Goal: Information Seeking & Learning: Learn about a topic

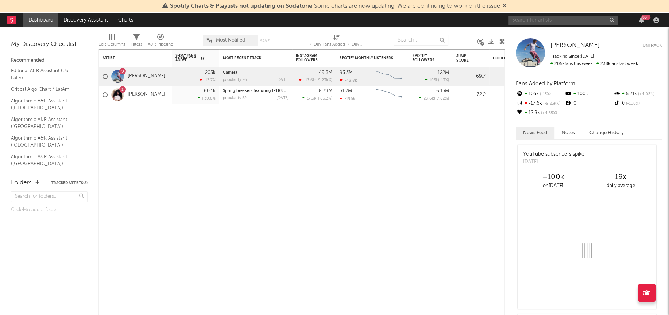
click at [538, 20] on input "text" at bounding box center [562, 20] width 109 height 9
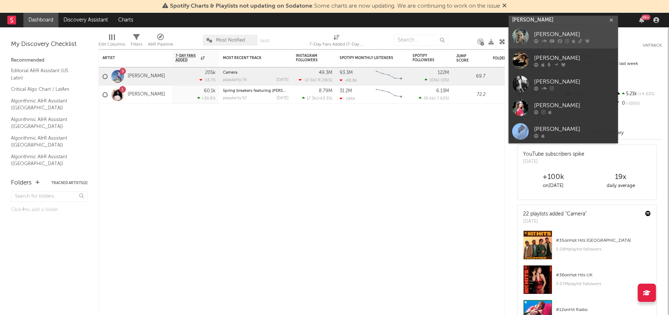
type input "[PERSON_NAME]"
click at [522, 32] on div at bounding box center [520, 36] width 16 height 16
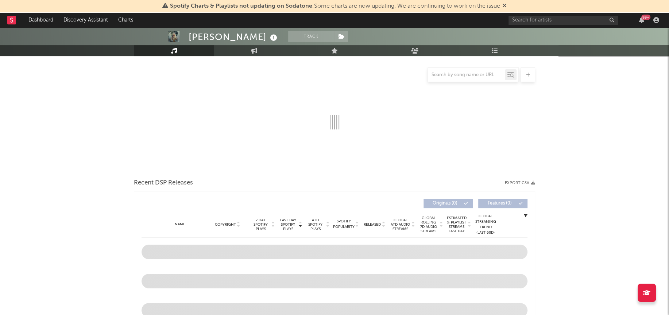
scroll to position [107, 0]
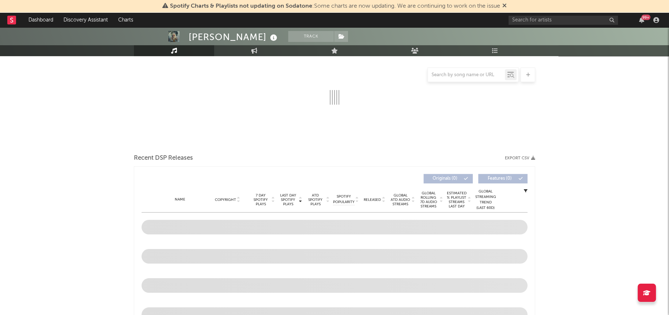
select select "6m"
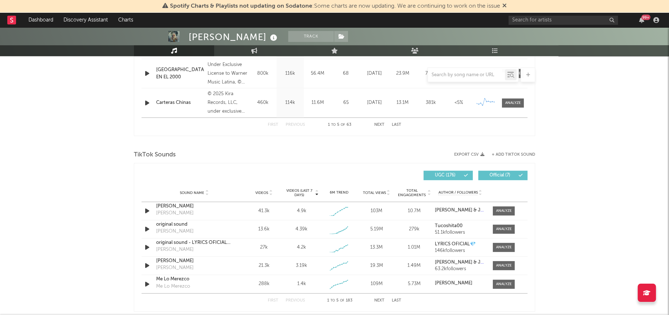
scroll to position [420, 0]
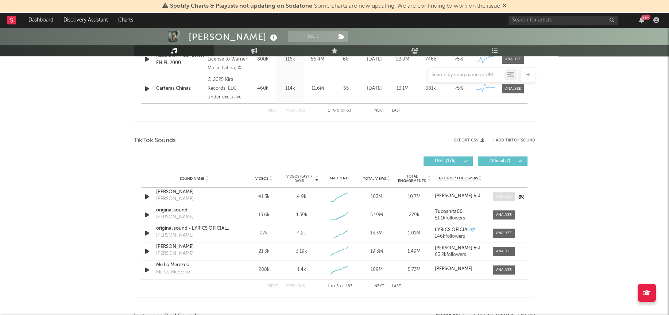
click at [503, 194] on div at bounding box center [504, 196] width 16 height 5
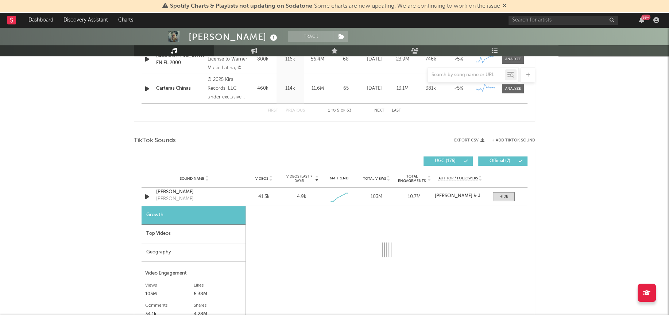
select select "1w"
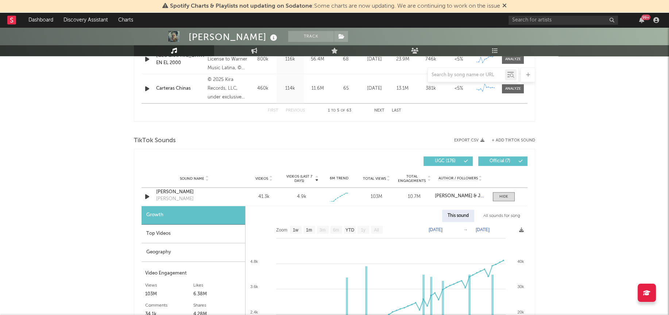
click at [177, 252] on div "Geography" at bounding box center [194, 252] width 104 height 19
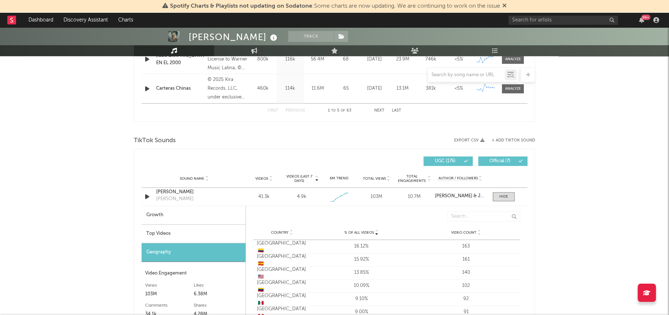
scroll to position [442, 0]
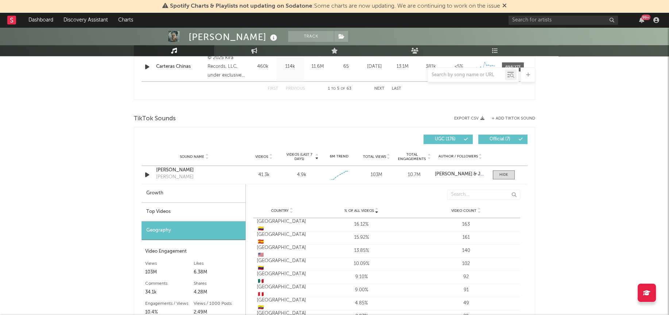
click at [160, 193] on div "Growth" at bounding box center [194, 193] width 104 height 19
select select "1w"
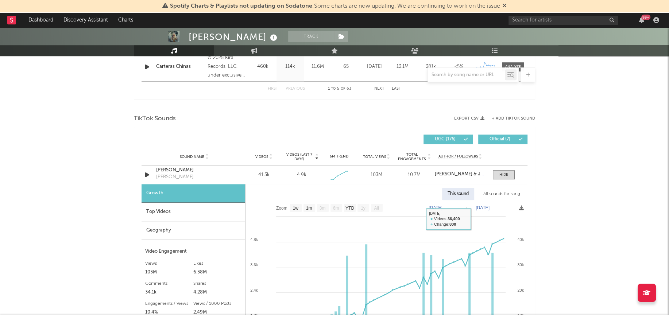
click at [509, 192] on div "All sounds for song" at bounding box center [502, 194] width 48 height 12
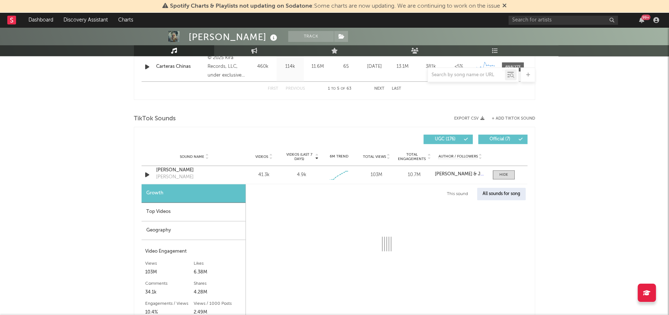
select select "1w"
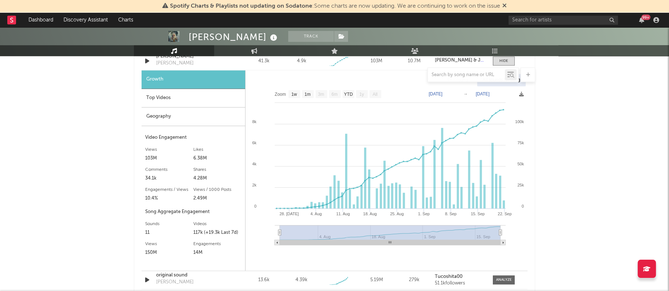
scroll to position [548, 0]
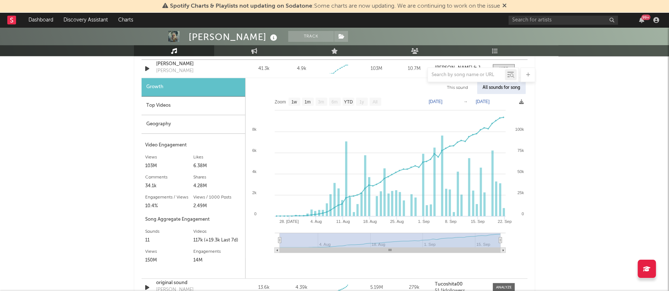
click at [496, 89] on div "All sounds for song" at bounding box center [501, 88] width 49 height 12
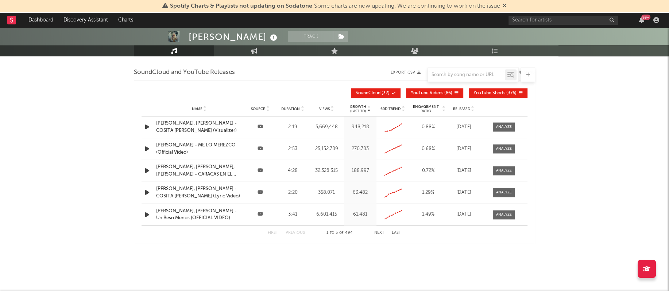
scroll to position [1031, 0]
click at [500, 126] on div at bounding box center [504, 127] width 16 height 5
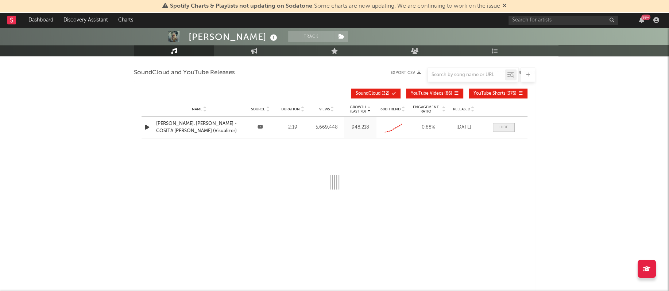
select select "All"
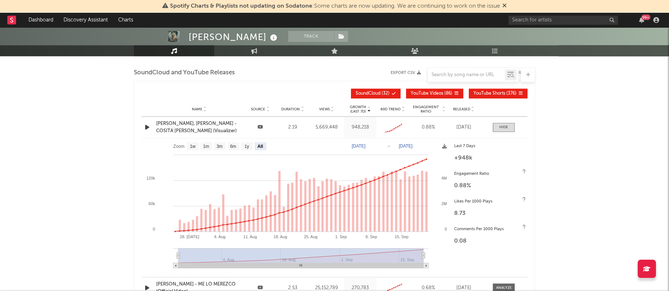
click at [498, 92] on span "YouTube Shorts" at bounding box center [489, 94] width 32 height 4
click at [490, 94] on button "YouTube Shorts ( 376 )" at bounding box center [498, 94] width 59 height 10
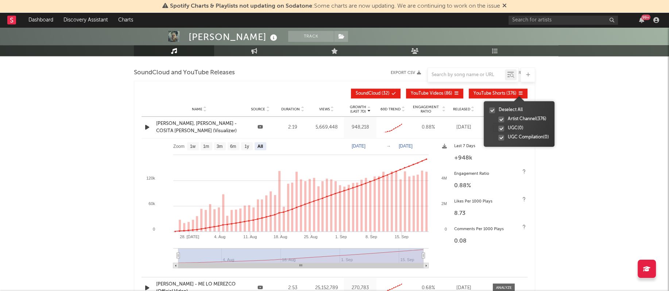
click at [522, 92] on icon at bounding box center [520, 93] width 4 height 4
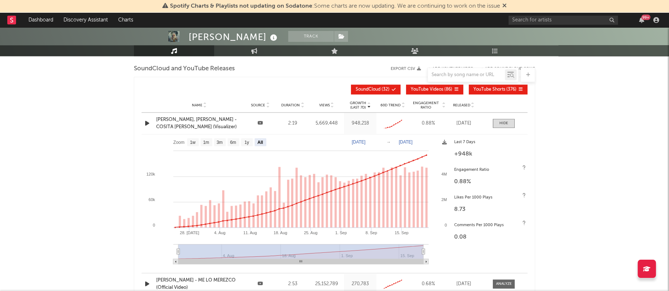
scroll to position [1035, 0]
click at [385, 88] on span "SoundCloud ( 32 )" at bounding box center [373, 90] width 34 height 4
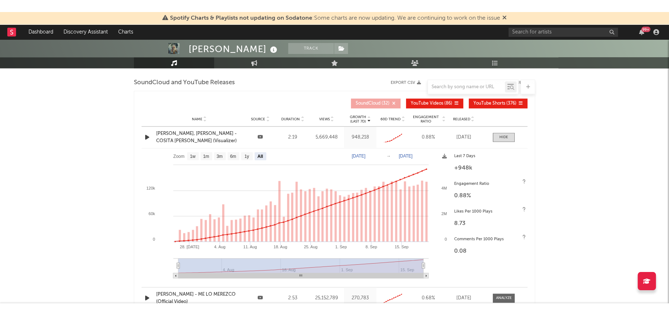
scroll to position [1033, 0]
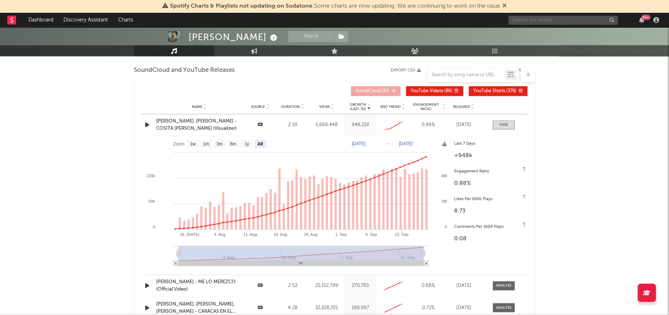
click at [520, 20] on input "text" at bounding box center [562, 20] width 109 height 9
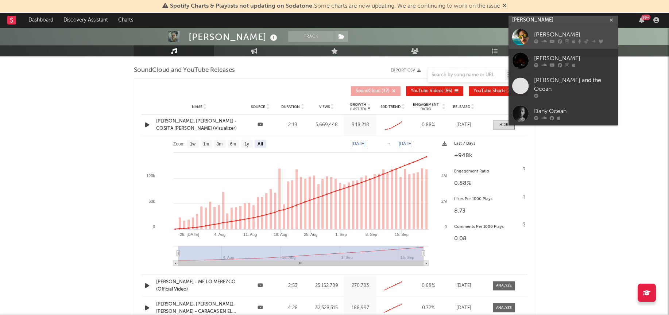
type input "[PERSON_NAME]"
click at [522, 38] on div at bounding box center [520, 37] width 16 height 16
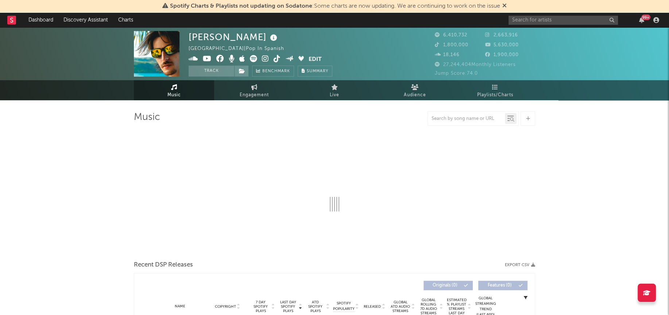
select select "6m"
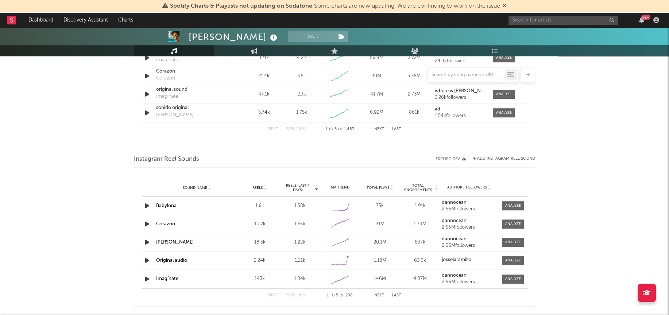
scroll to position [484, 0]
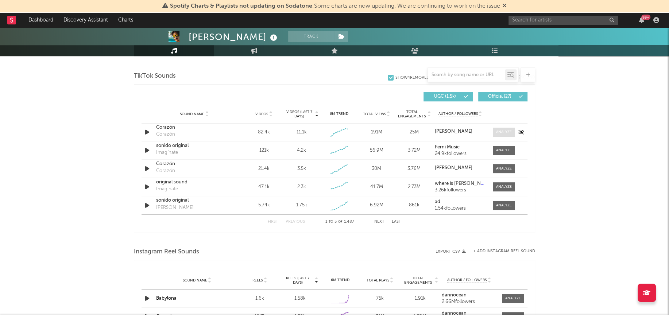
click at [500, 128] on span at bounding box center [504, 132] width 22 height 9
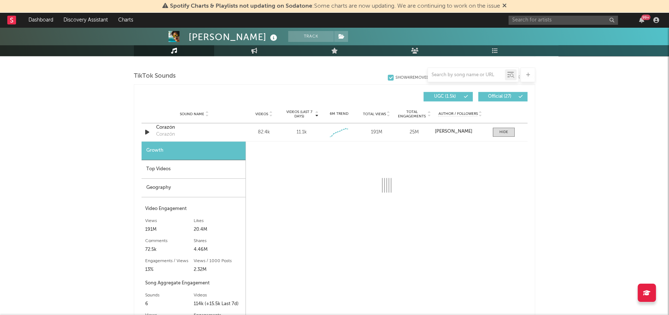
select select "1w"
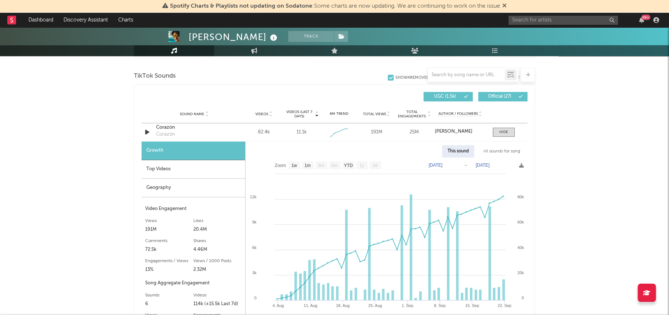
click at [489, 149] on div "All sounds for song" at bounding box center [502, 151] width 48 height 12
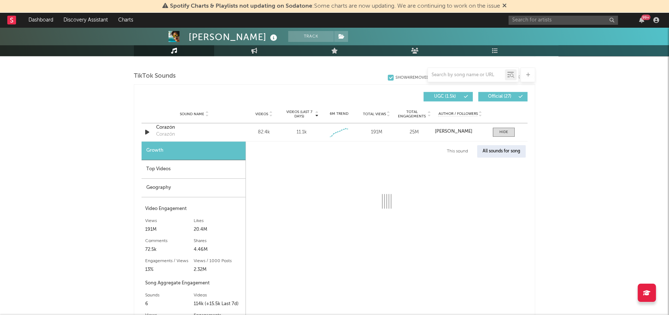
select select "1w"
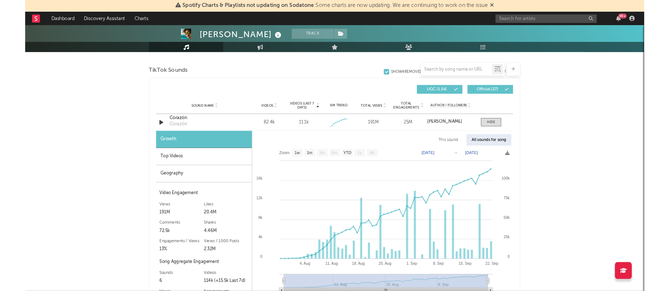
scroll to position [503, 0]
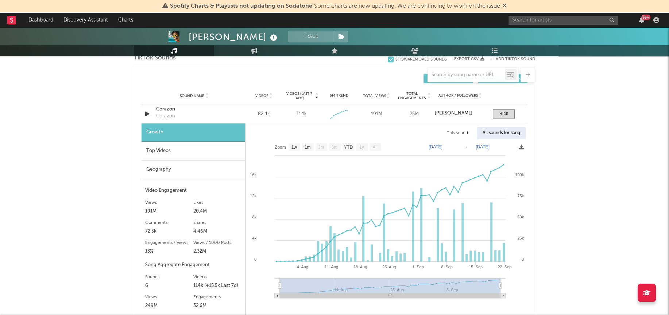
click at [170, 154] on div "Top Videos" at bounding box center [194, 151] width 104 height 19
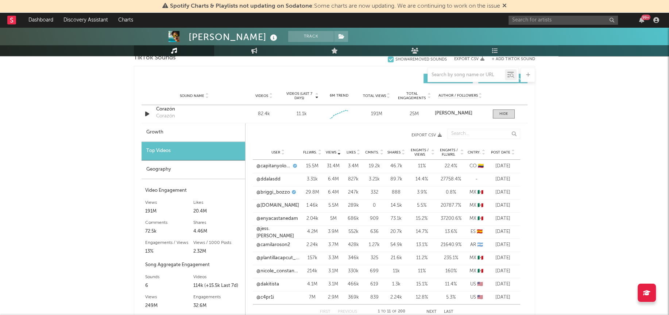
click at [189, 163] on div "Geography" at bounding box center [194, 170] width 104 height 19
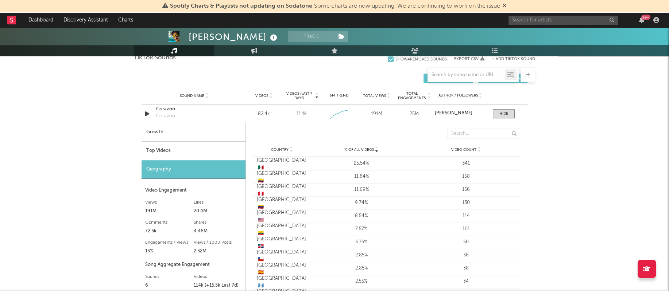
scroll to position [482, 0]
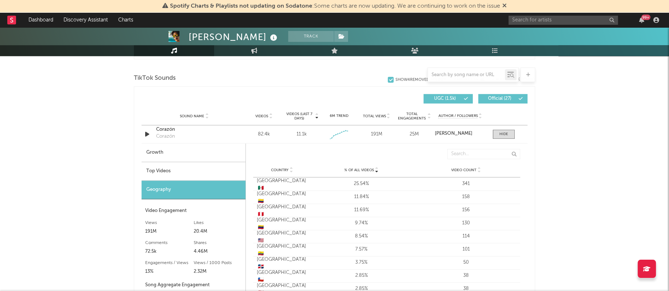
click at [187, 155] on div "Growth" at bounding box center [194, 153] width 104 height 19
select select "1w"
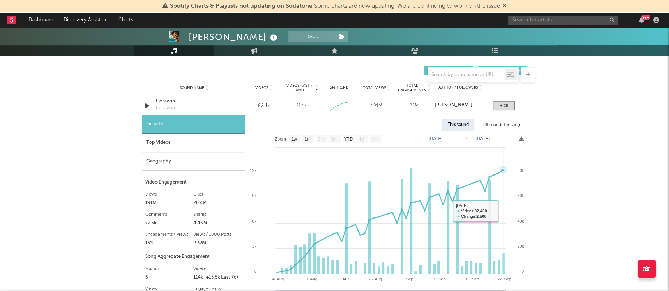
scroll to position [510, 0]
click at [502, 130] on div "All sounds for song" at bounding box center [502, 126] width 48 height 12
select select "1w"
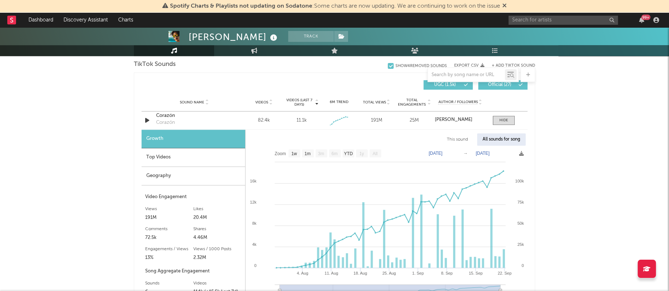
scroll to position [427, 0]
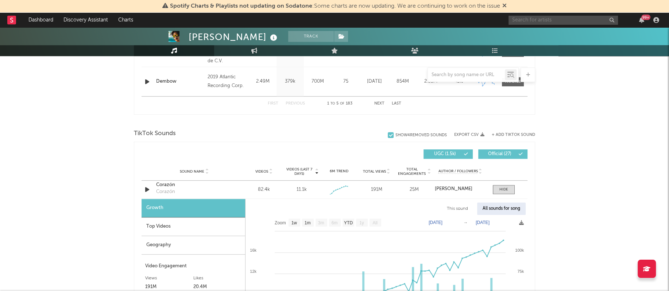
click at [540, 21] on input "text" at bounding box center [562, 20] width 109 height 9
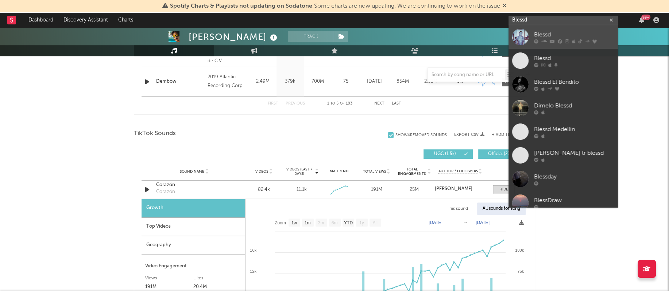
type input "Blessd"
click at [523, 38] on div at bounding box center [520, 37] width 16 height 16
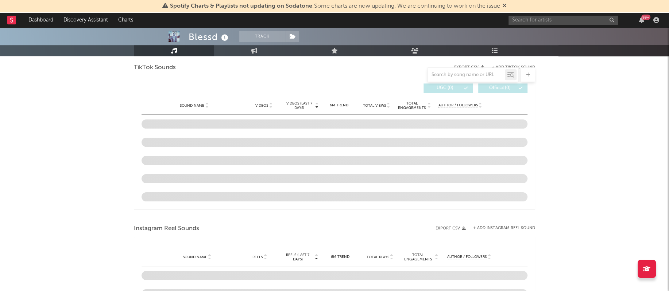
select select "6m"
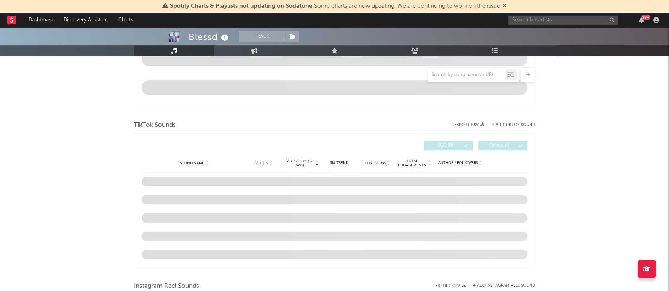
scroll to position [478, 0]
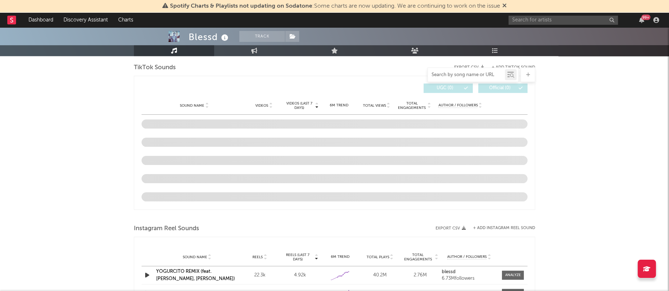
click at [449, 76] on input "text" at bounding box center [466, 75] width 77 height 6
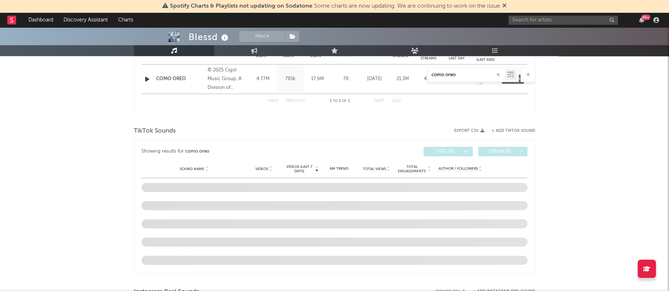
scroll to position [322, 0]
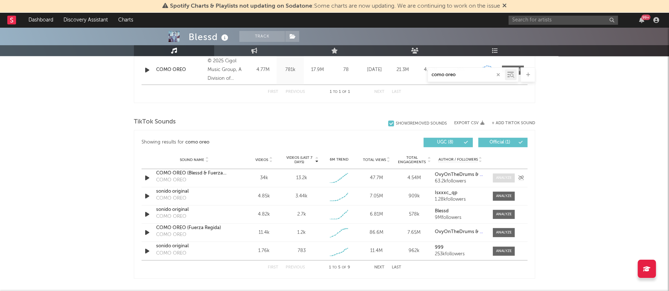
type input "como oreo"
click at [508, 179] on div at bounding box center [504, 177] width 16 height 5
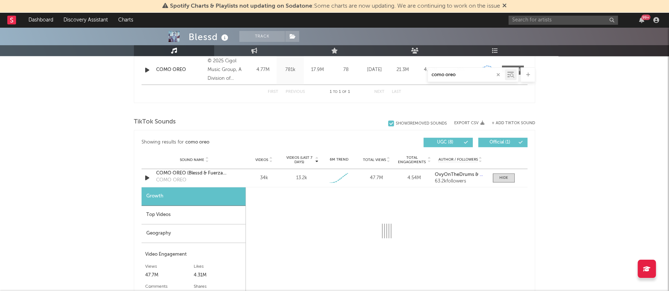
select select "1w"
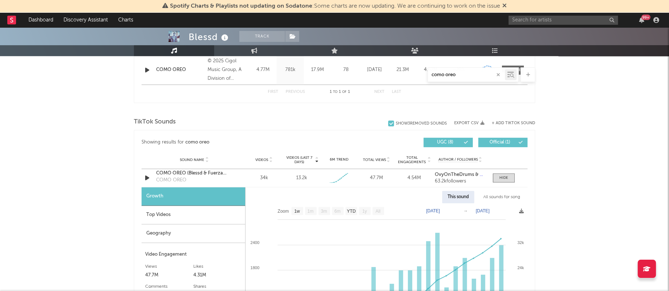
click at [502, 200] on div "All sounds for song" at bounding box center [502, 197] width 48 height 12
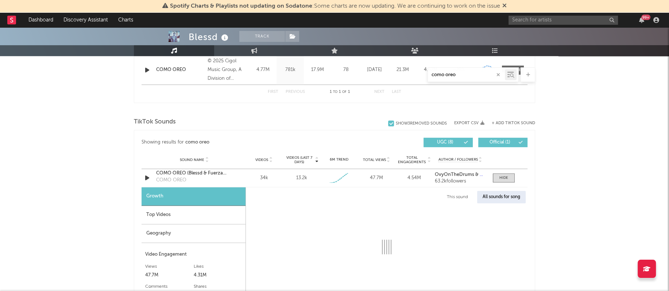
select select "1w"
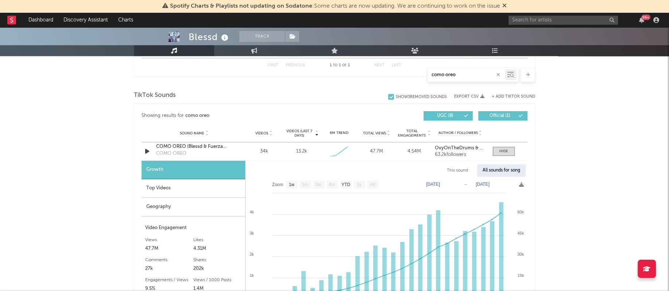
scroll to position [349, 0]
click at [166, 185] on div "Top Videos" at bounding box center [194, 188] width 104 height 19
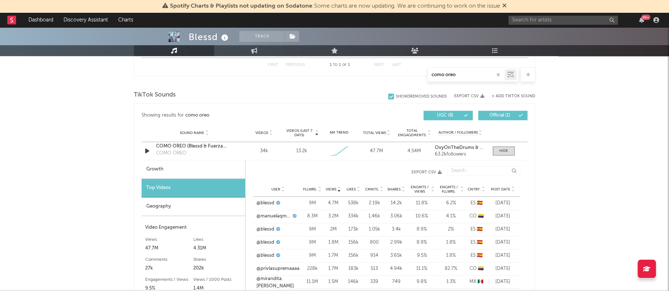
click at [185, 203] on div "Geography" at bounding box center [194, 207] width 104 height 19
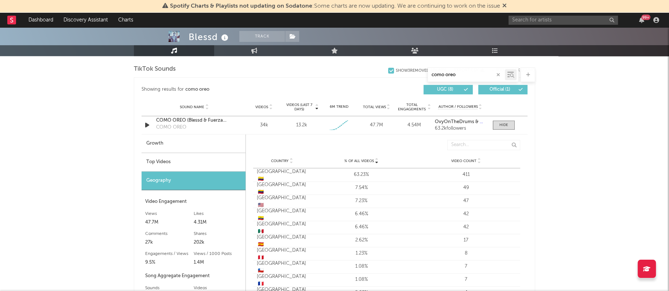
scroll to position [375, 0]
drag, startPoint x: 255, startPoint y: 202, endPoint x: 474, endPoint y: 204, distance: 219.6
click at [474, 204] on div "Country [GEOGRAPHIC_DATA] 🇺🇸 % of all Videos 7.23% Video Count 47" at bounding box center [386, 200] width 267 height 13
drag, startPoint x: 258, startPoint y: 228, endPoint x: 514, endPoint y: 227, distance: 256.8
click at [514, 227] on div "Country [GEOGRAPHIC_DATA] 🇲🇽 % of all Videos 6.46% Video Count 42" at bounding box center [386, 227] width 267 height 13
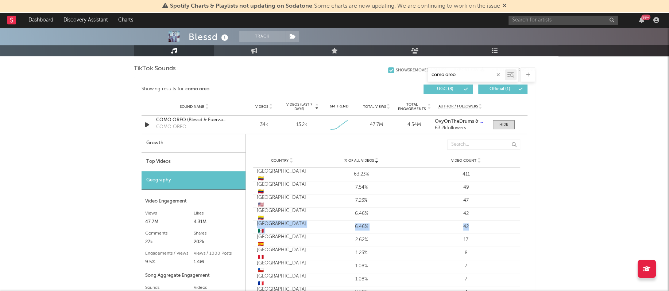
click at [499, 231] on div "Country [GEOGRAPHIC_DATA] 🇲🇽 % of all Videos 6.46% Video Count 42" at bounding box center [386, 227] width 267 height 13
drag, startPoint x: 258, startPoint y: 226, endPoint x: 528, endPoint y: 226, distance: 270.7
click at [528, 226] on div "Showing results for como oreo Videos (last 7 days) Sound Name Videos Videos (la…" at bounding box center [334, 252] width 401 height 350
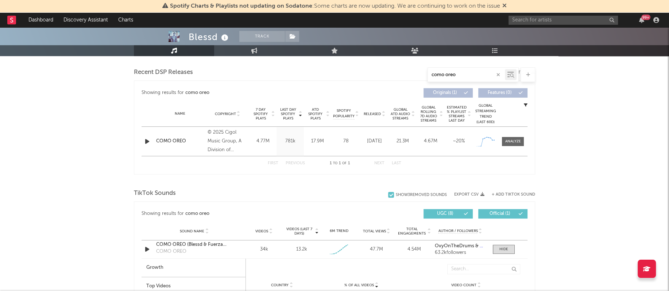
scroll to position [186, 0]
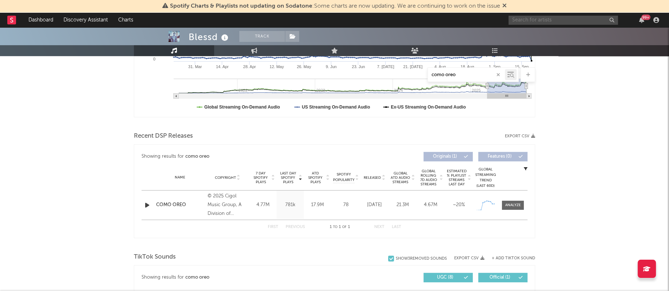
click at [527, 18] on input "text" at bounding box center [562, 20] width 109 height 9
type input "[PERSON_NAME]"
click at [519, 38] on div at bounding box center [520, 37] width 16 height 16
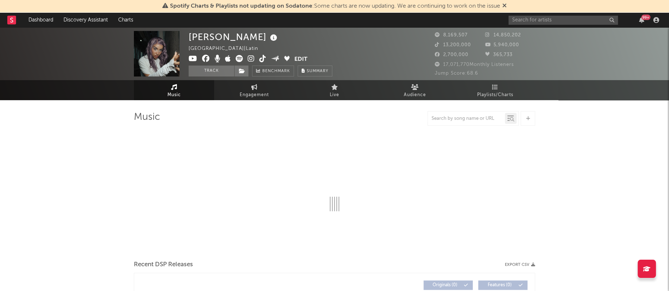
select select "6m"
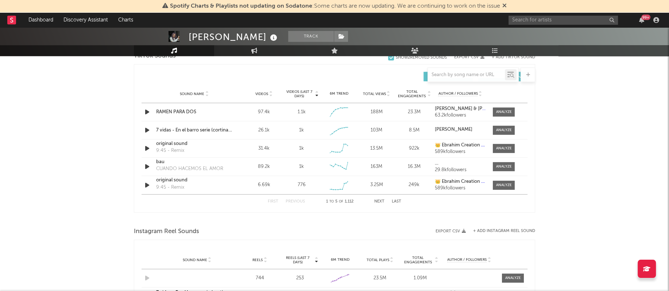
scroll to position [485, 0]
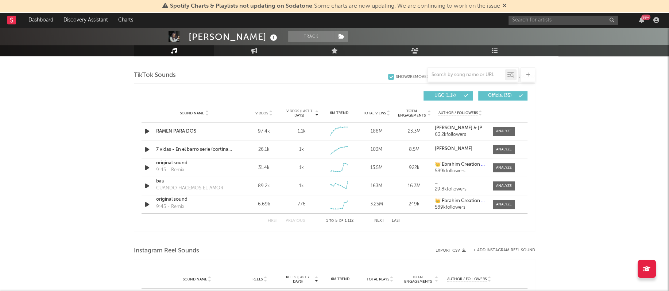
click at [457, 78] on div at bounding box center [466, 74] width 77 height 9
click at [460, 74] on input "text" at bounding box center [466, 75] width 77 height 6
type input "j"
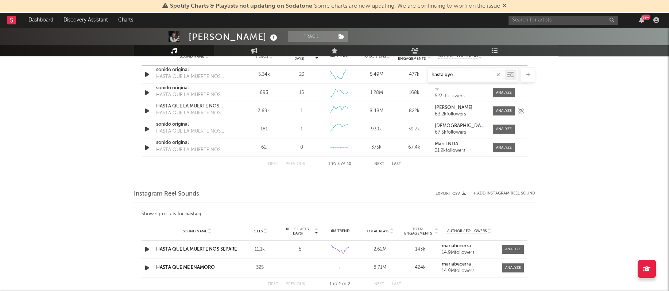
scroll to position [425, 0]
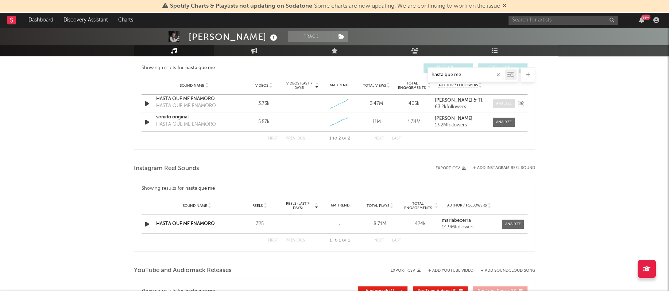
type input "hasta que me"
click at [506, 101] on div at bounding box center [504, 103] width 16 height 5
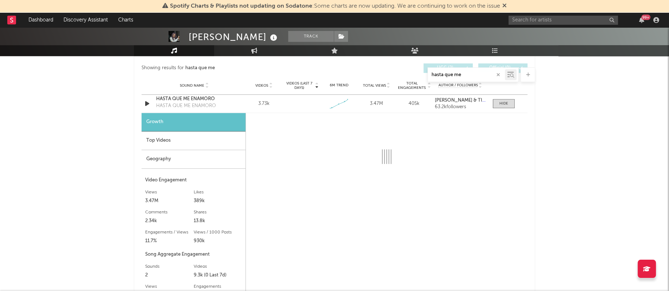
select select "1w"
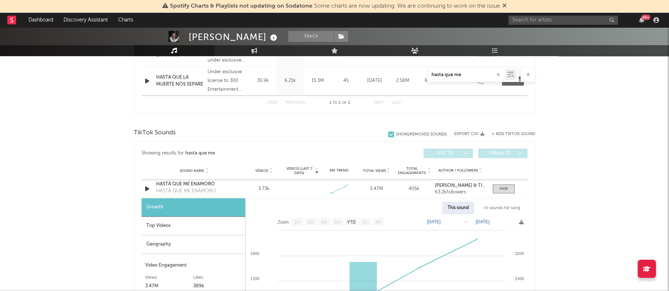
scroll to position [332, 0]
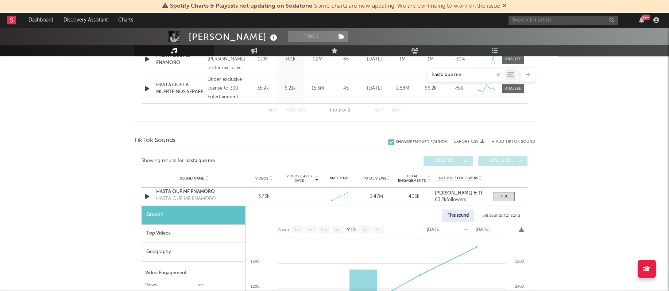
click at [178, 248] on div "Geography" at bounding box center [194, 252] width 104 height 19
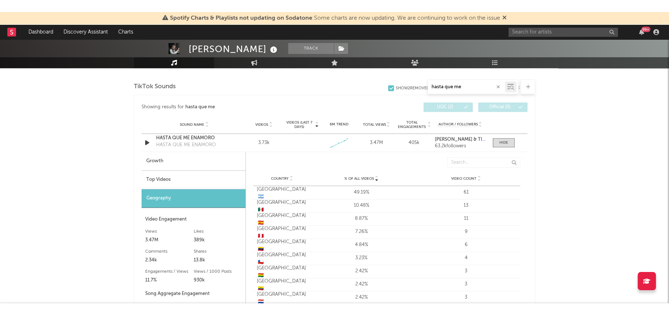
scroll to position [401, 0]
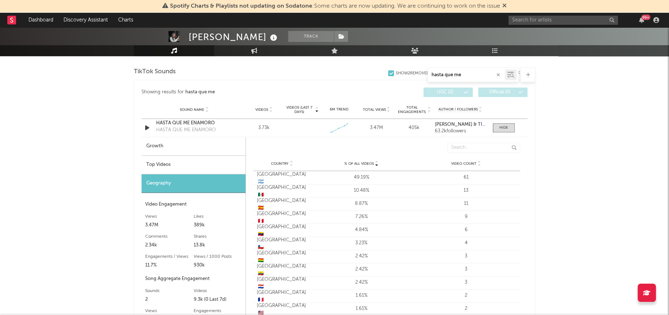
click at [566, 228] on div "[PERSON_NAME] Track [GEOGRAPHIC_DATA] | Latin Edit Track Benchmark Summary 8,16…" at bounding box center [334, 174] width 669 height 1097
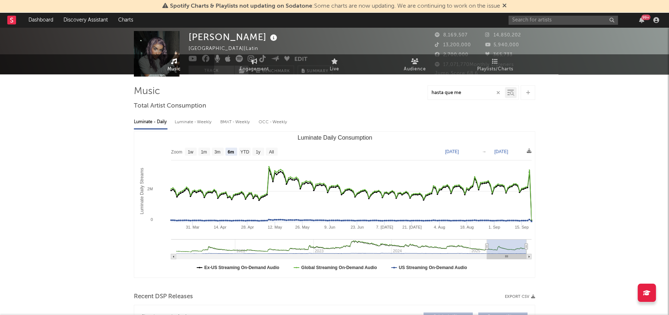
scroll to position [0, 0]
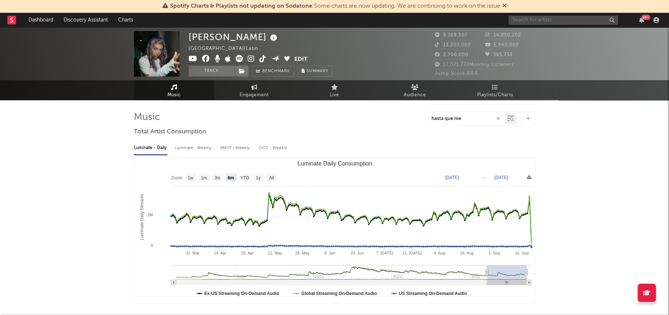
click at [530, 18] on input "text" at bounding box center [562, 20] width 109 height 9
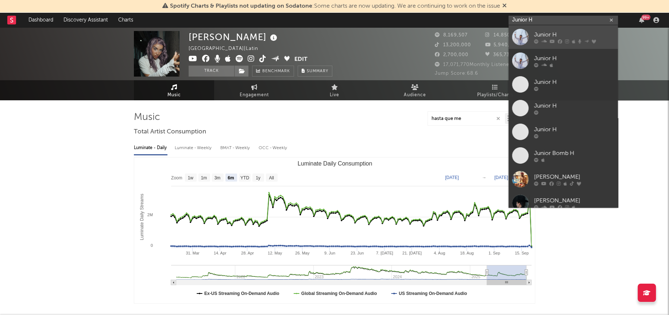
type input "Junior H"
click at [523, 38] on div at bounding box center [520, 37] width 16 height 16
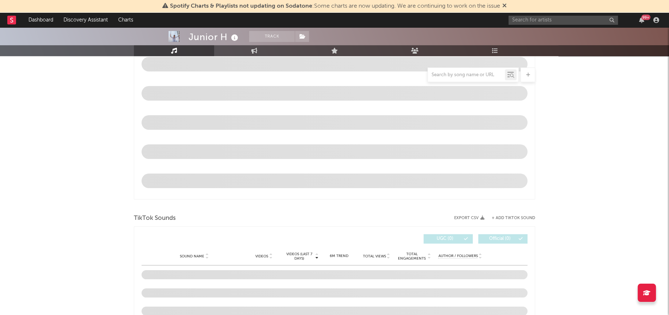
select select "6m"
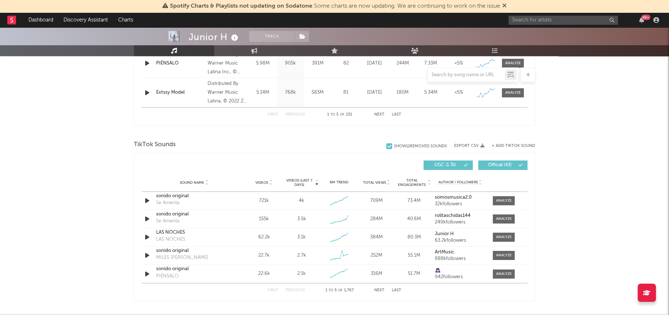
scroll to position [418, 0]
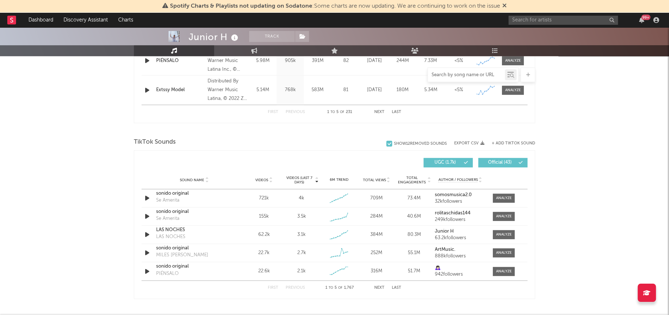
click at [449, 75] on input "text" at bounding box center [466, 75] width 77 height 6
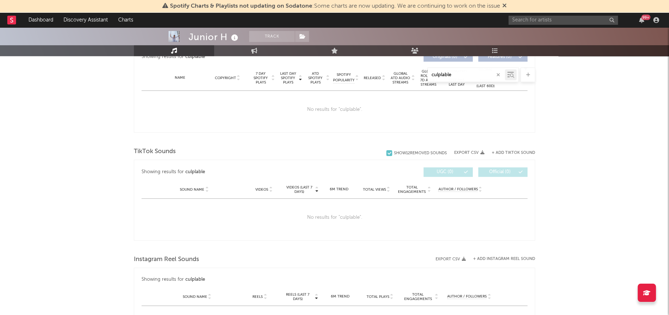
scroll to position [274, 0]
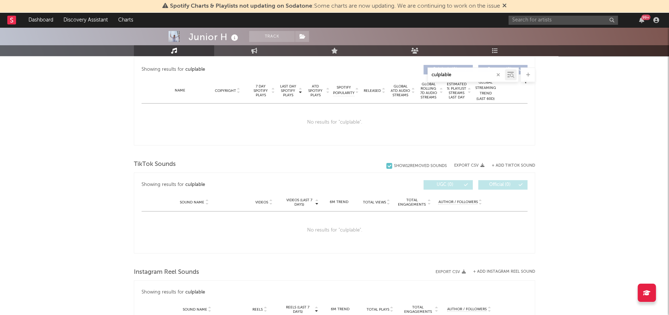
click at [590, 211] on div "Junior H Track [GEOGRAPHIC_DATA] | Música Mexicana Edit Track Benchmark Summary…" at bounding box center [334, 137] width 669 height 766
click at [457, 74] on input "culplable" at bounding box center [466, 75] width 77 height 6
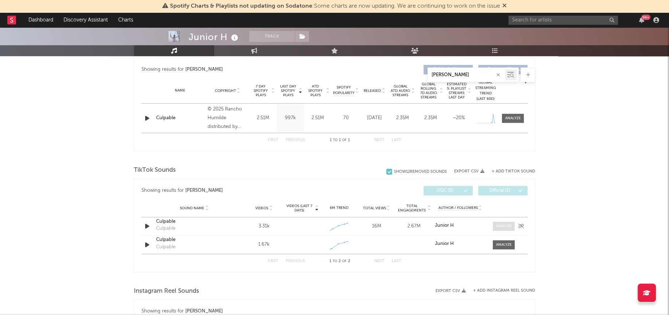
type input "[PERSON_NAME]"
click at [507, 225] on div at bounding box center [504, 226] width 16 height 5
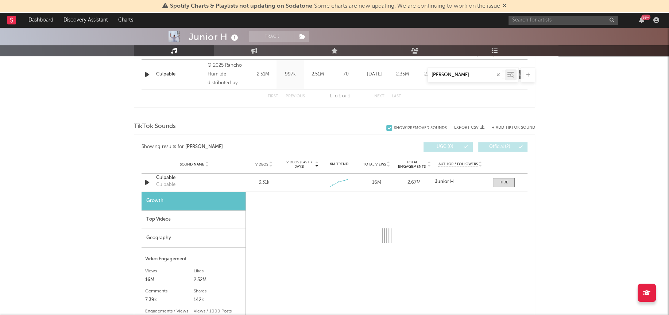
select select "1w"
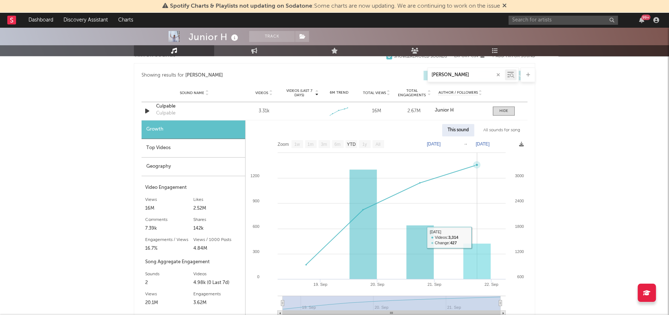
scroll to position [370, 0]
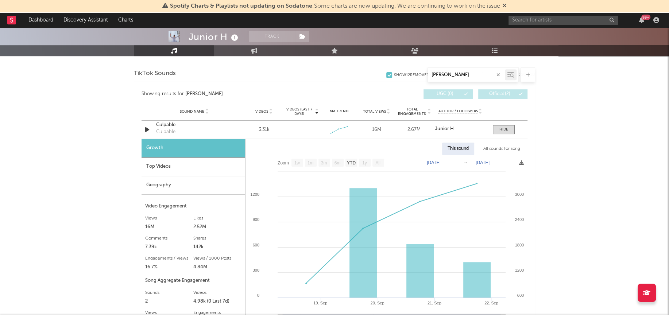
click at [507, 151] on div "All sounds for song" at bounding box center [502, 149] width 48 height 12
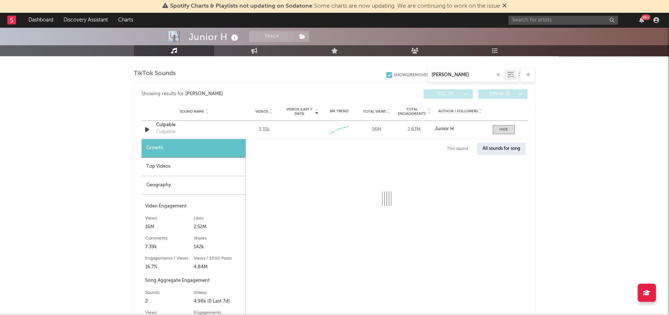
select select "1w"
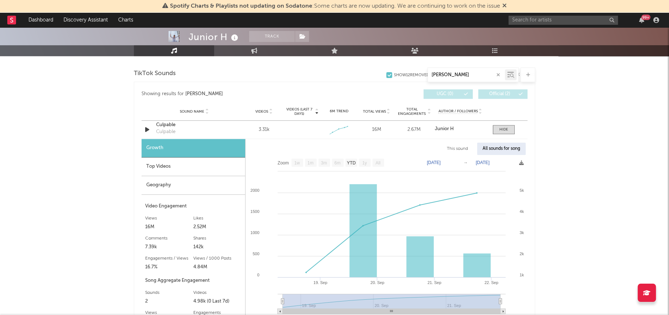
scroll to position [395, 0]
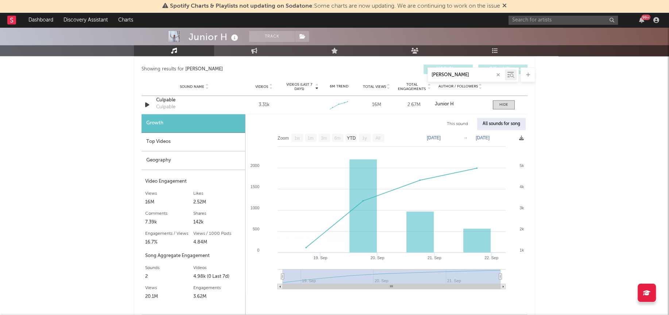
click at [158, 141] on div "Top Videos" at bounding box center [194, 142] width 104 height 19
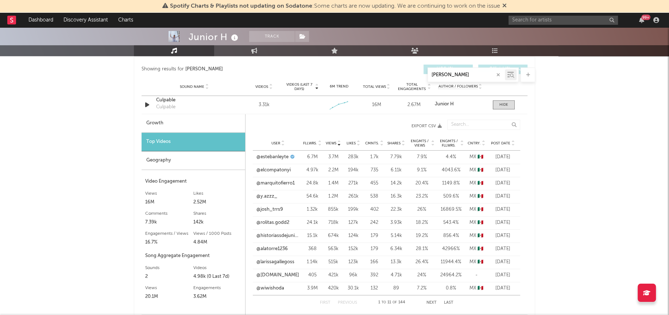
click at [190, 162] on div "Geography" at bounding box center [194, 160] width 104 height 19
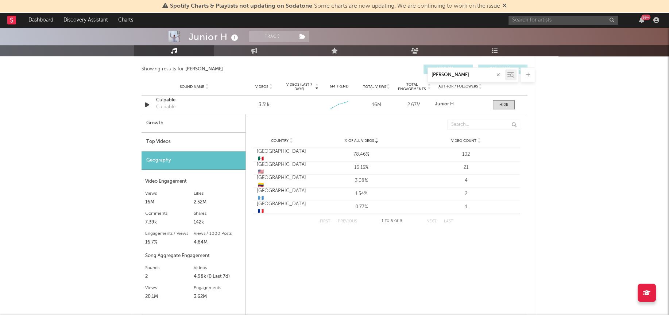
scroll to position [376, 0]
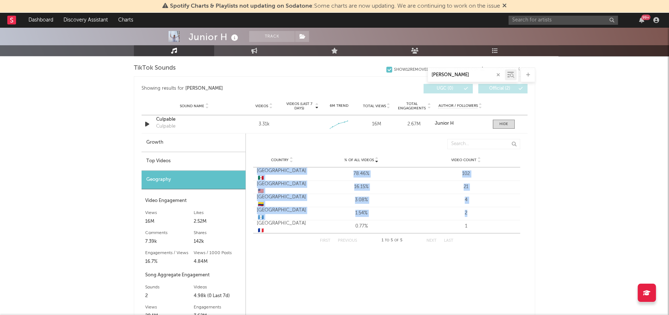
drag, startPoint x: 258, startPoint y: 173, endPoint x: 517, endPoint y: 219, distance: 263.4
click at [517, 219] on div "Country [GEOGRAPHIC_DATA] 🇲🇽 % of all Videos 78.46% Video Count 102 Country [GE…" at bounding box center [386, 200] width 267 height 66
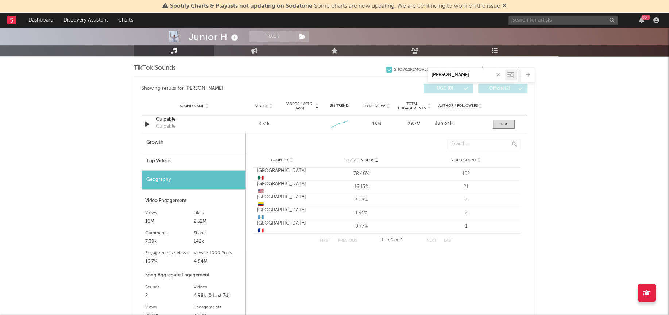
click at [511, 236] on div "First Previous 1 to 5 of 5 Next Last" at bounding box center [386, 240] width 267 height 15
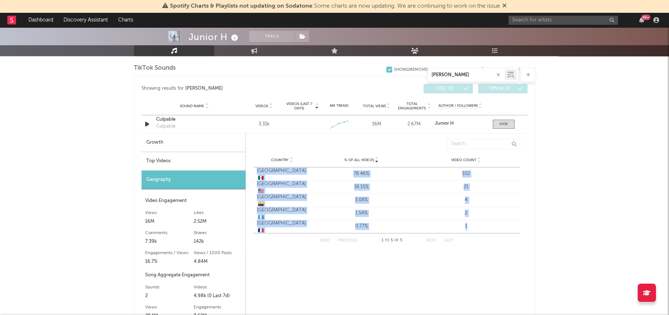
drag, startPoint x: 472, startPoint y: 225, endPoint x: 252, endPoint y: 171, distance: 226.8
click at [252, 171] on div "% of all Videos Country % of all Videos Video Count Country % of all Videos Vid…" at bounding box center [387, 193] width 282 height 116
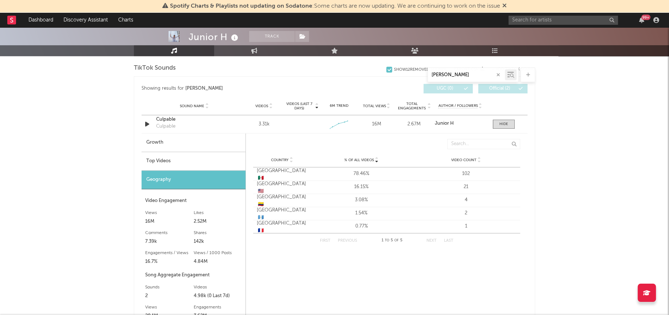
click at [467, 247] on div "% of all Videos Country % of all Videos Video Count Country % of all Videos Vid…" at bounding box center [387, 193] width 282 height 116
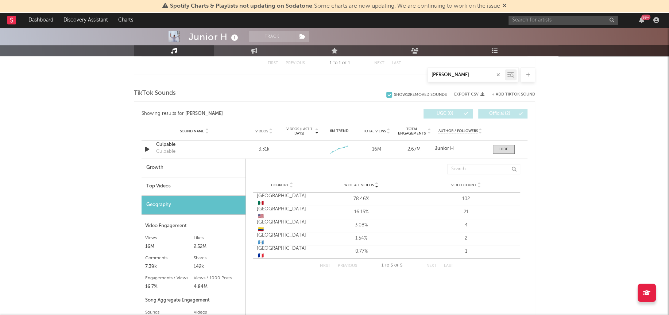
scroll to position [350, 0]
click at [496, 148] on span at bounding box center [504, 149] width 22 height 9
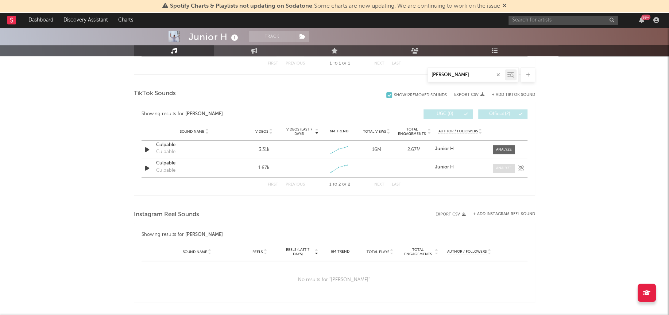
click at [503, 171] on span at bounding box center [504, 168] width 22 height 9
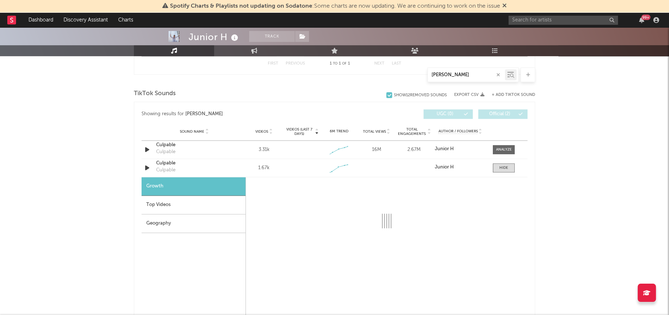
select select "1w"
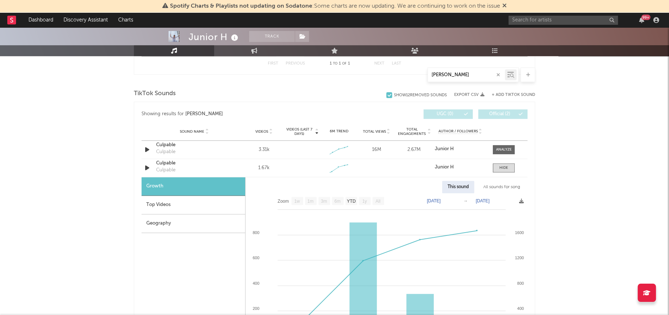
click at [497, 184] on div "All sounds for song" at bounding box center [502, 187] width 48 height 12
select select "1w"
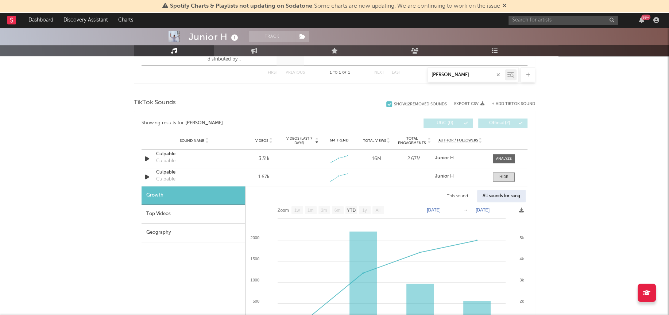
scroll to position [274, 0]
